Goal: Transaction & Acquisition: Purchase product/service

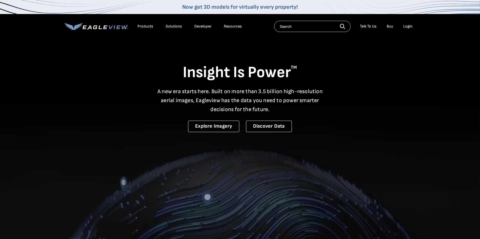
click at [408, 25] on div "Login" at bounding box center [407, 26] width 9 height 5
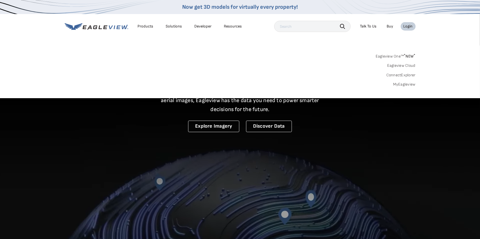
click at [401, 82] on link "MyEagleview" at bounding box center [404, 84] width 22 height 5
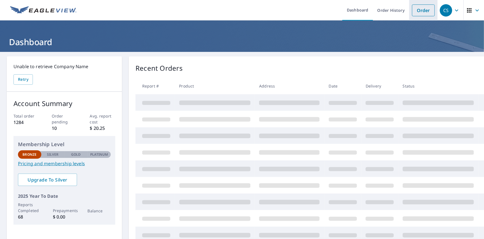
click at [424, 9] on link "Order" at bounding box center [423, 10] width 23 height 12
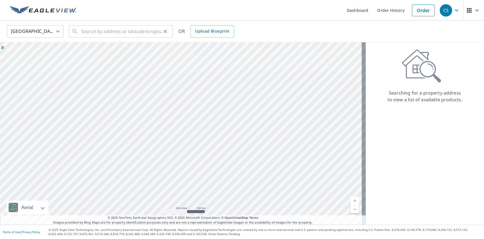
click at [76, 30] on icon at bounding box center [74, 31] width 5 height 5
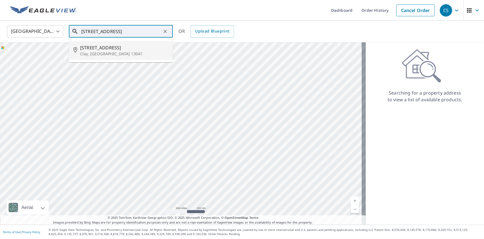
click at [88, 49] on span "[STREET_ADDRESS]" at bounding box center [124, 47] width 88 height 7
type input "[STREET_ADDRESS][PERSON_NAME]"
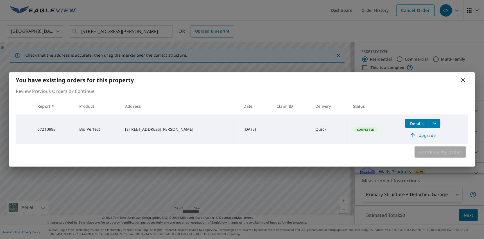
click at [431, 154] on span "Continue my order" at bounding box center [440, 152] width 42 height 8
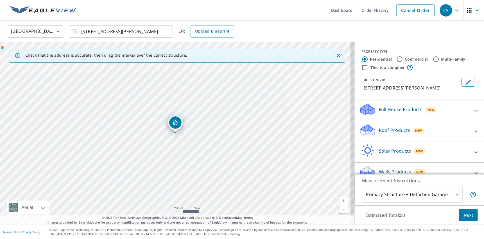
click at [472, 130] on icon at bounding box center [475, 131] width 7 height 7
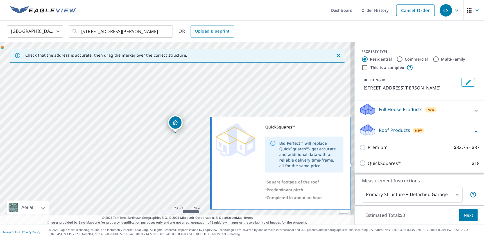
drag, startPoint x: 382, startPoint y: 162, endPoint x: 391, endPoint y: 167, distance: 10.8
click at [382, 163] on p "QuickSquares™" at bounding box center [384, 163] width 34 height 7
click at [367, 163] on input "QuickSquares™ $18" at bounding box center [363, 163] width 8 height 7
checkbox input "true"
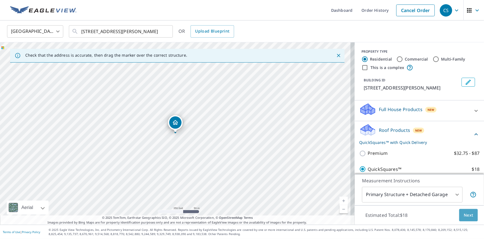
click at [464, 213] on span "Next" at bounding box center [469, 215] width 10 height 7
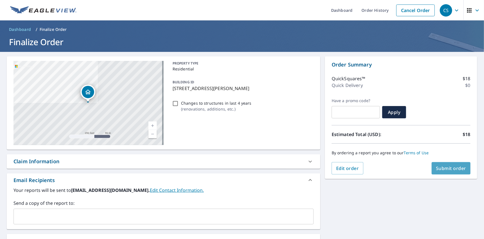
click at [439, 165] on button "Submit order" at bounding box center [450, 168] width 39 height 12
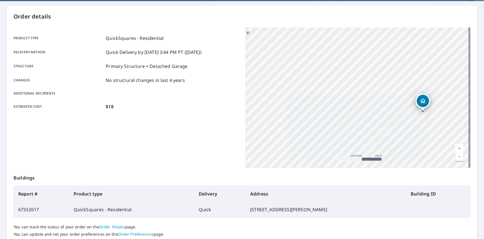
scroll to position [91, 0]
